Goal: Obtain resource: Download file/media

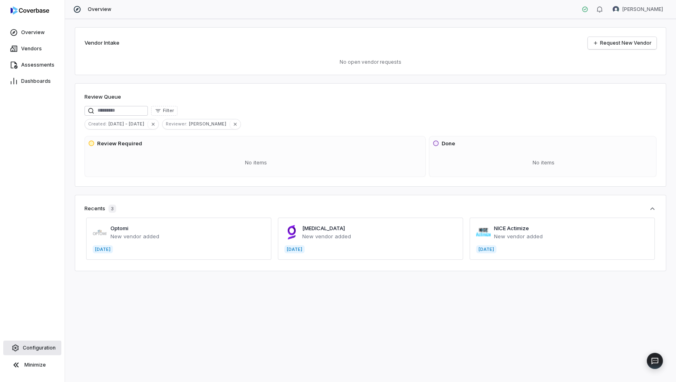
click at [29, 349] on span "Configuration" at bounding box center [39, 348] width 33 height 6
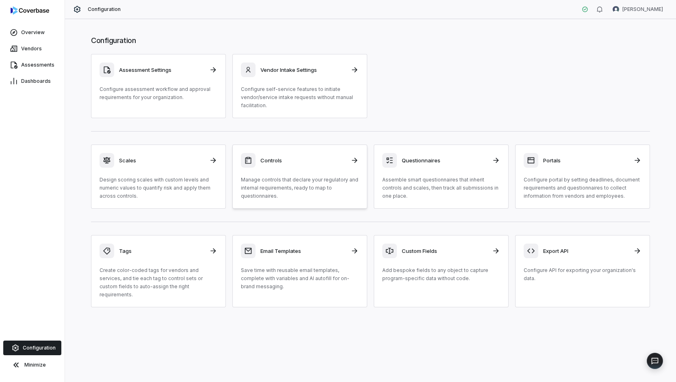
click at [279, 160] on h3 "Controls" at bounding box center [302, 160] width 85 height 7
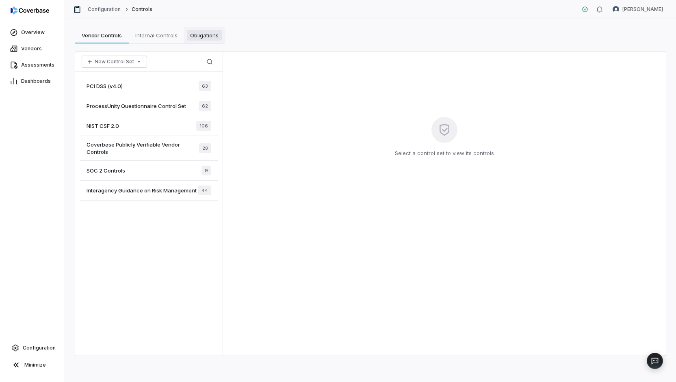
click at [202, 33] on span "Obligations" at bounding box center [204, 35] width 35 height 11
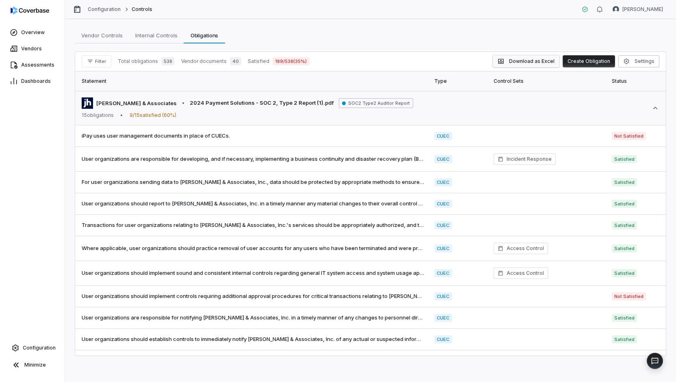
click at [530, 60] on button "Download as Excel" at bounding box center [526, 61] width 67 height 12
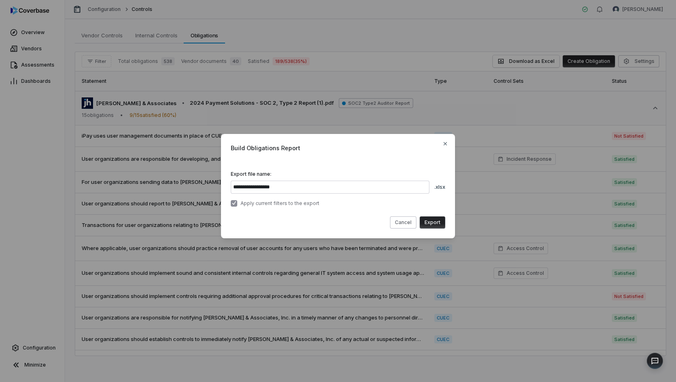
click at [430, 221] on button "Export" at bounding box center [433, 222] width 26 height 12
